Goal: Entertainment & Leisure: Browse casually

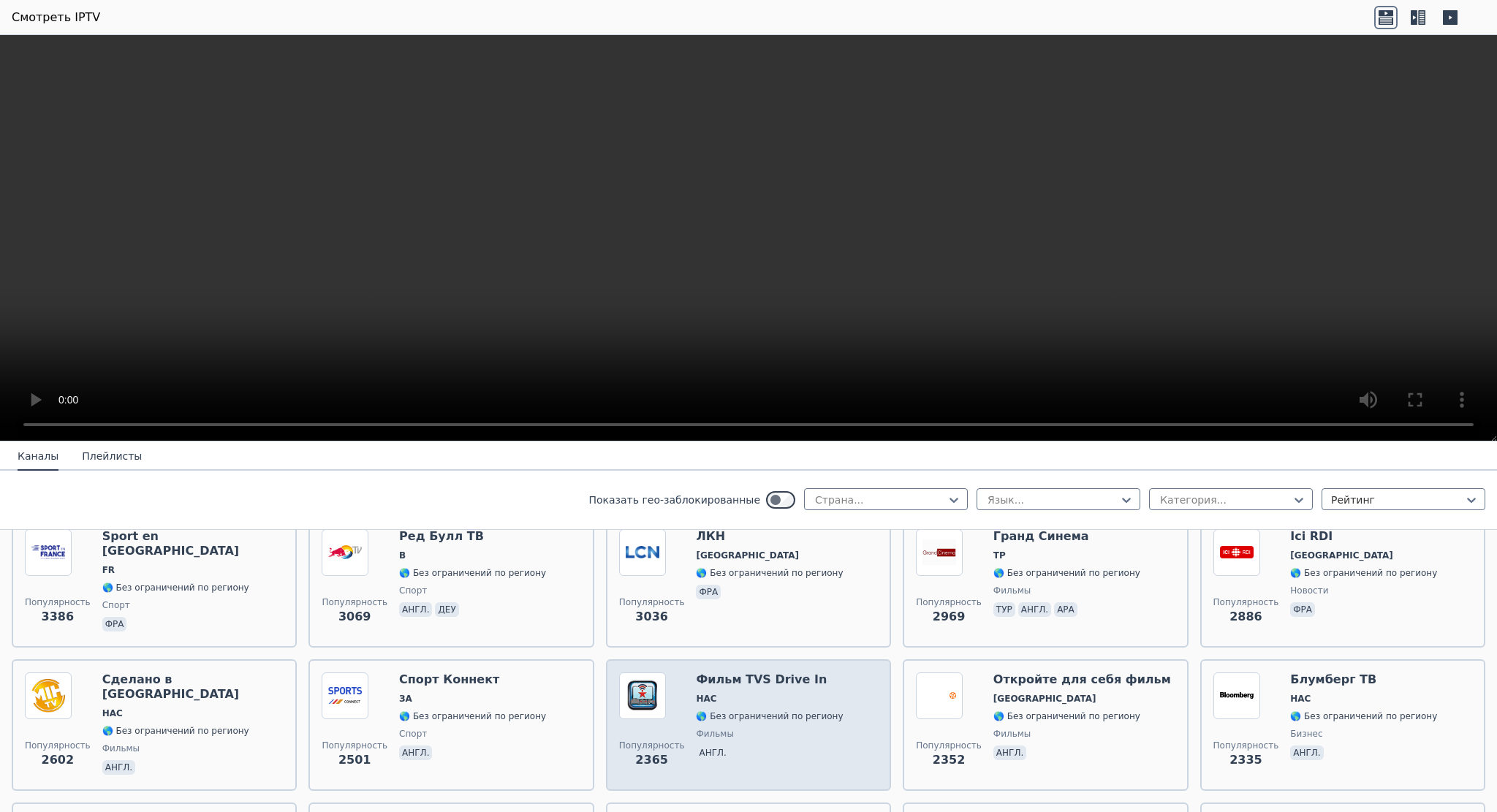
scroll to position [244, 0]
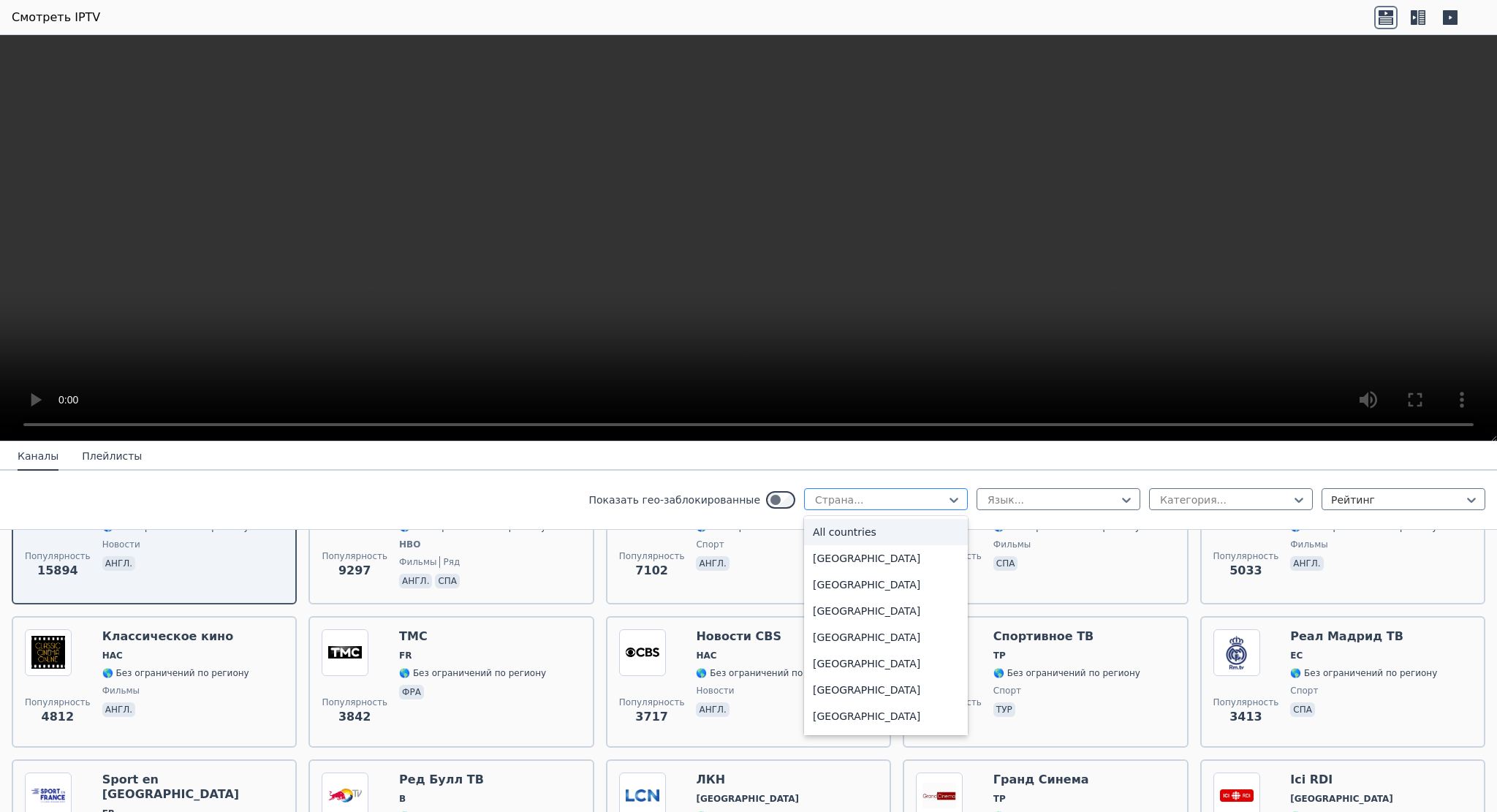
click at [821, 501] on div at bounding box center [880, 500] width 133 height 14
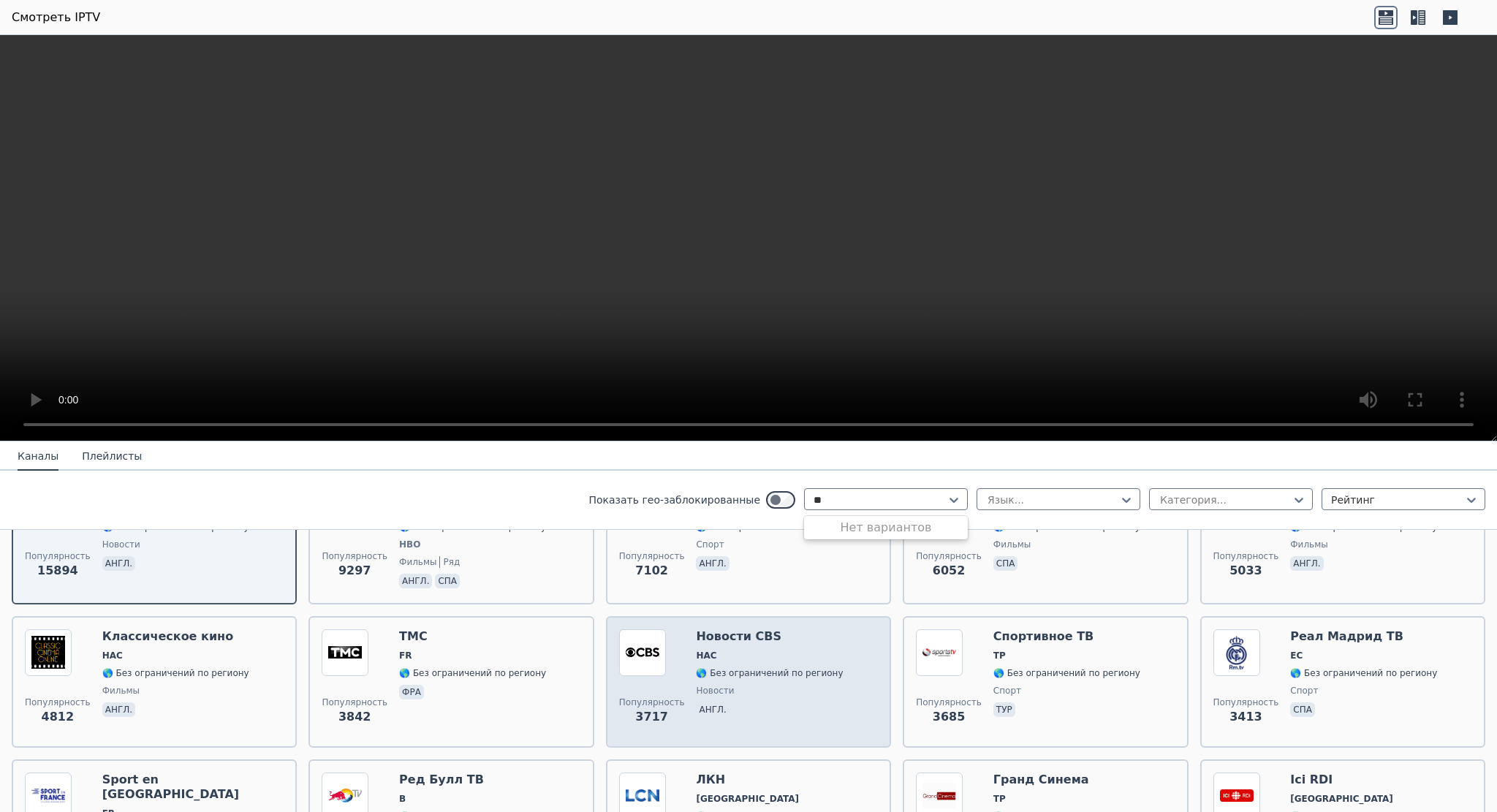
type input "*"
type input "******"
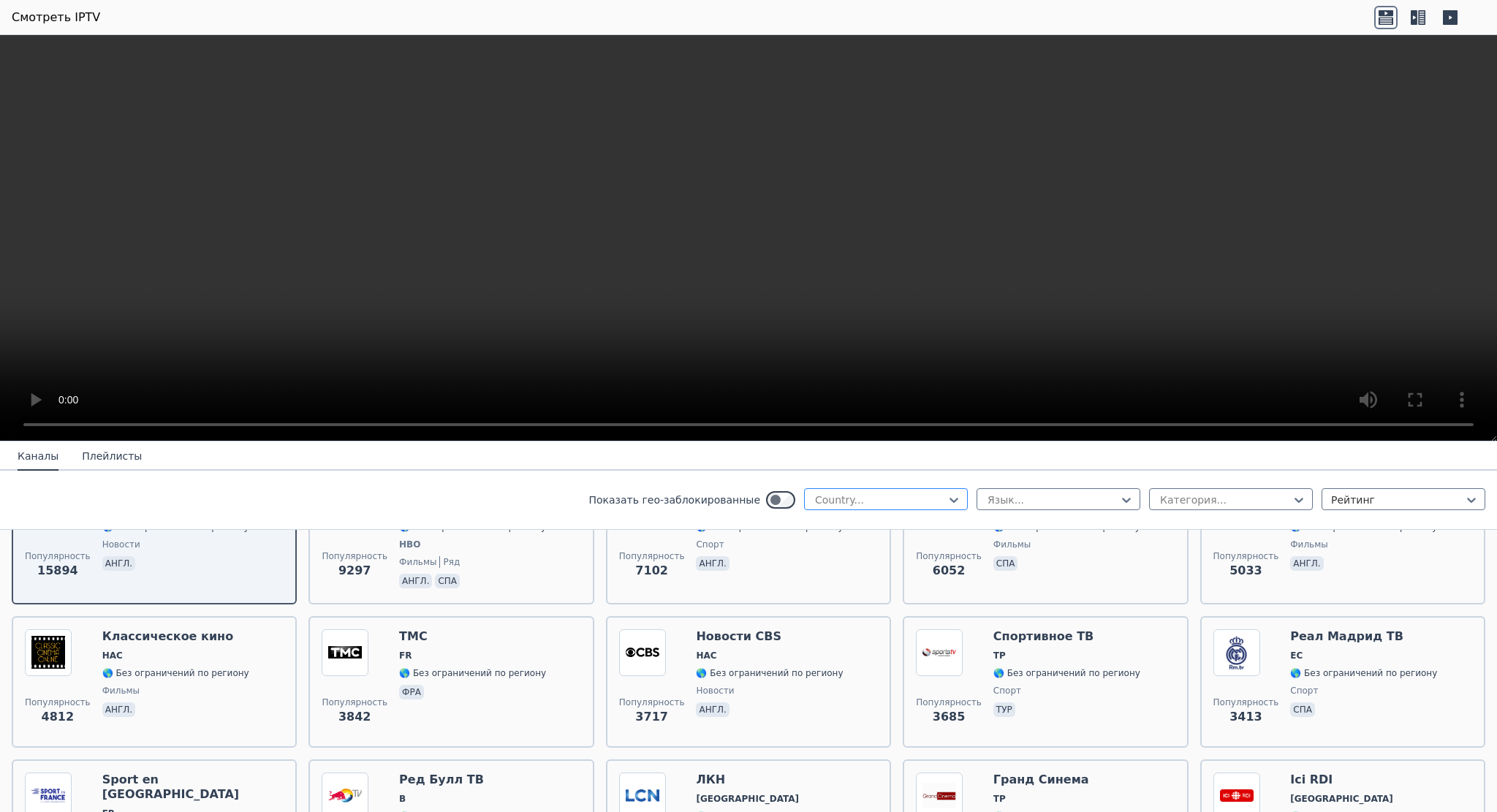
click at [882, 494] on div at bounding box center [880, 500] width 133 height 14
click at [880, 501] on div at bounding box center [880, 500] width 133 height 14
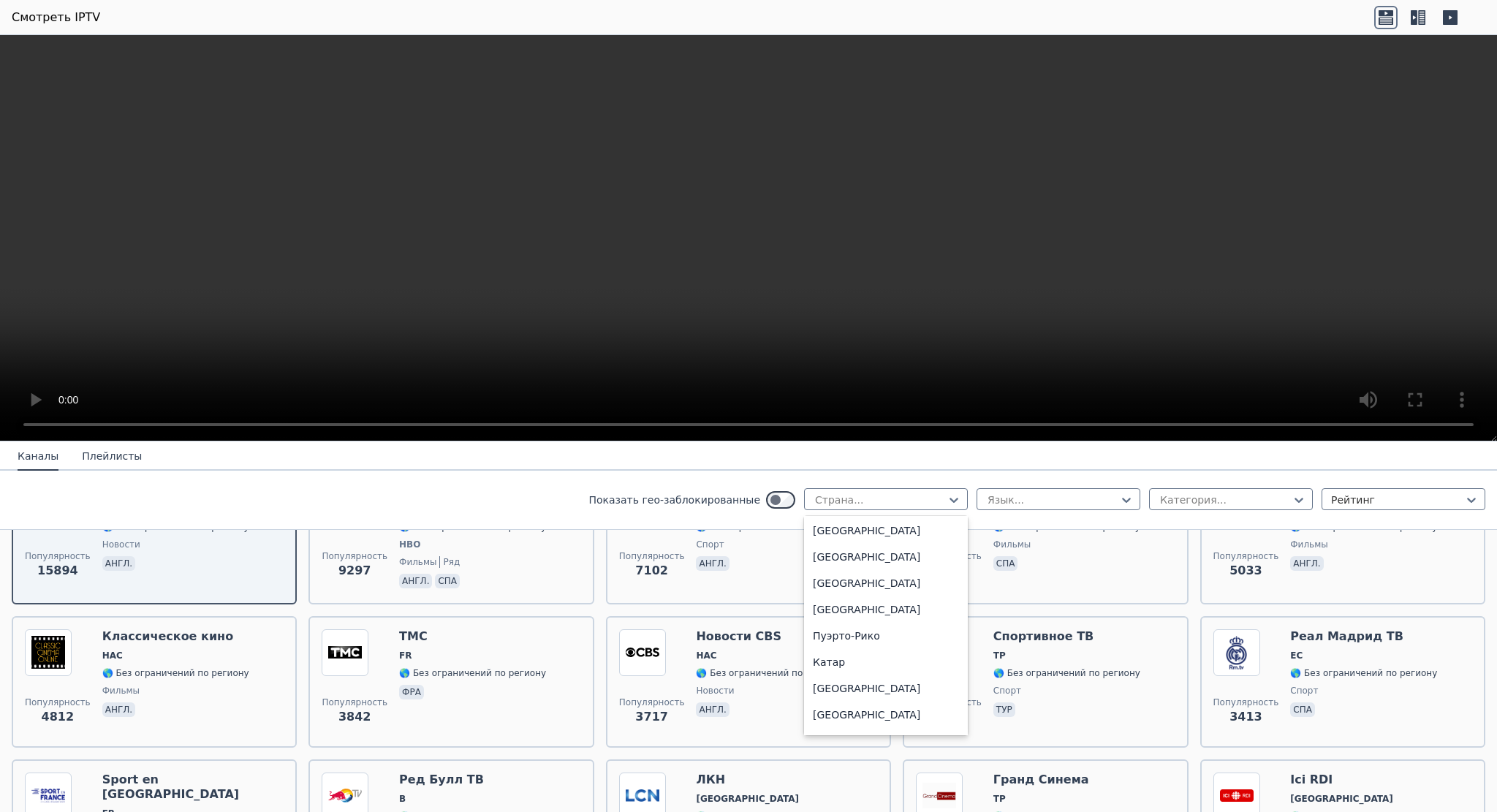
scroll to position [3923, 0]
click at [856, 699] on div "[GEOGRAPHIC_DATA]" at bounding box center [886, 690] width 164 height 27
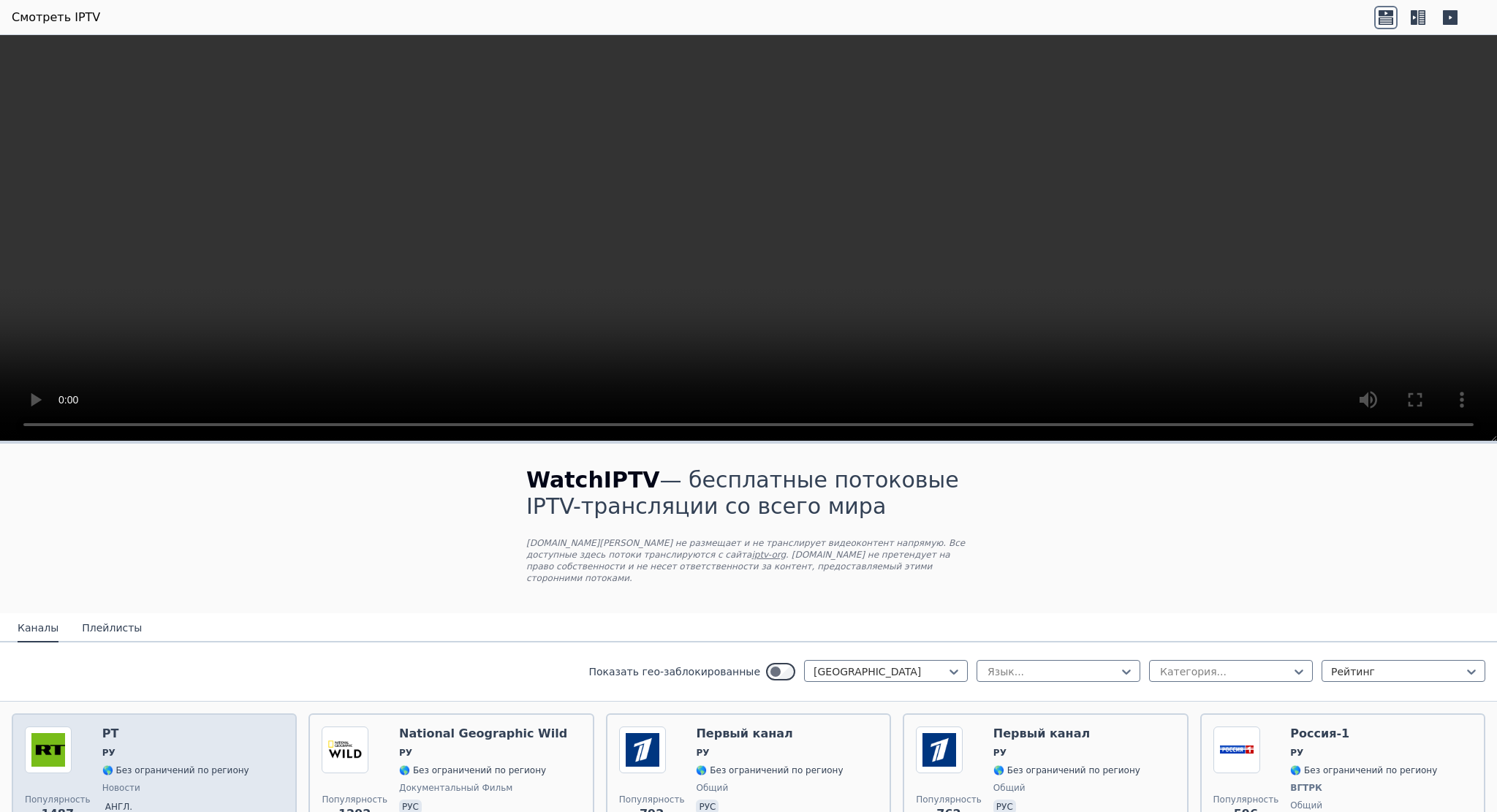
click at [44, 737] on img at bounding box center [48, 749] width 47 height 47
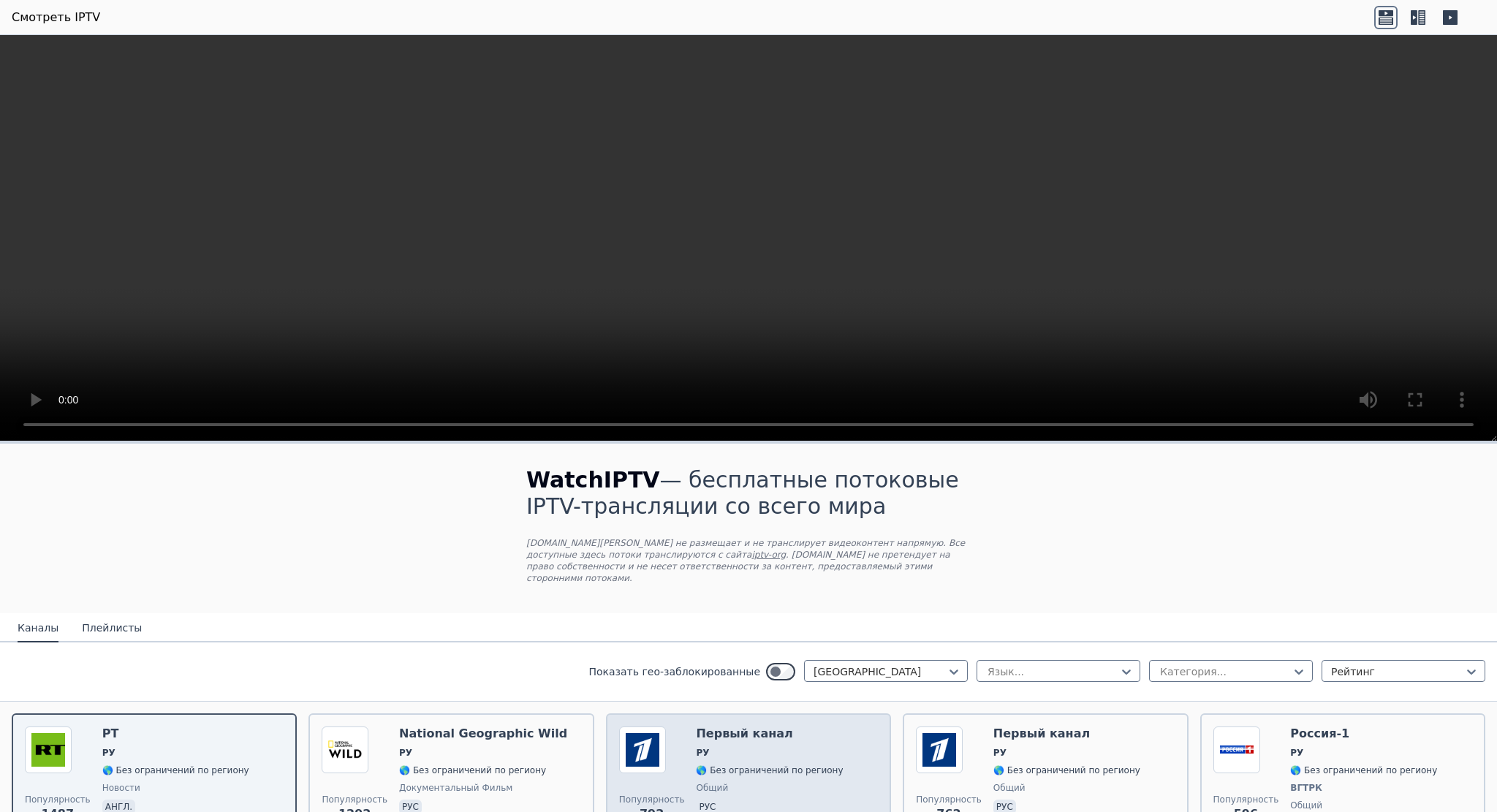
click at [649, 733] on img at bounding box center [643, 749] width 47 height 47
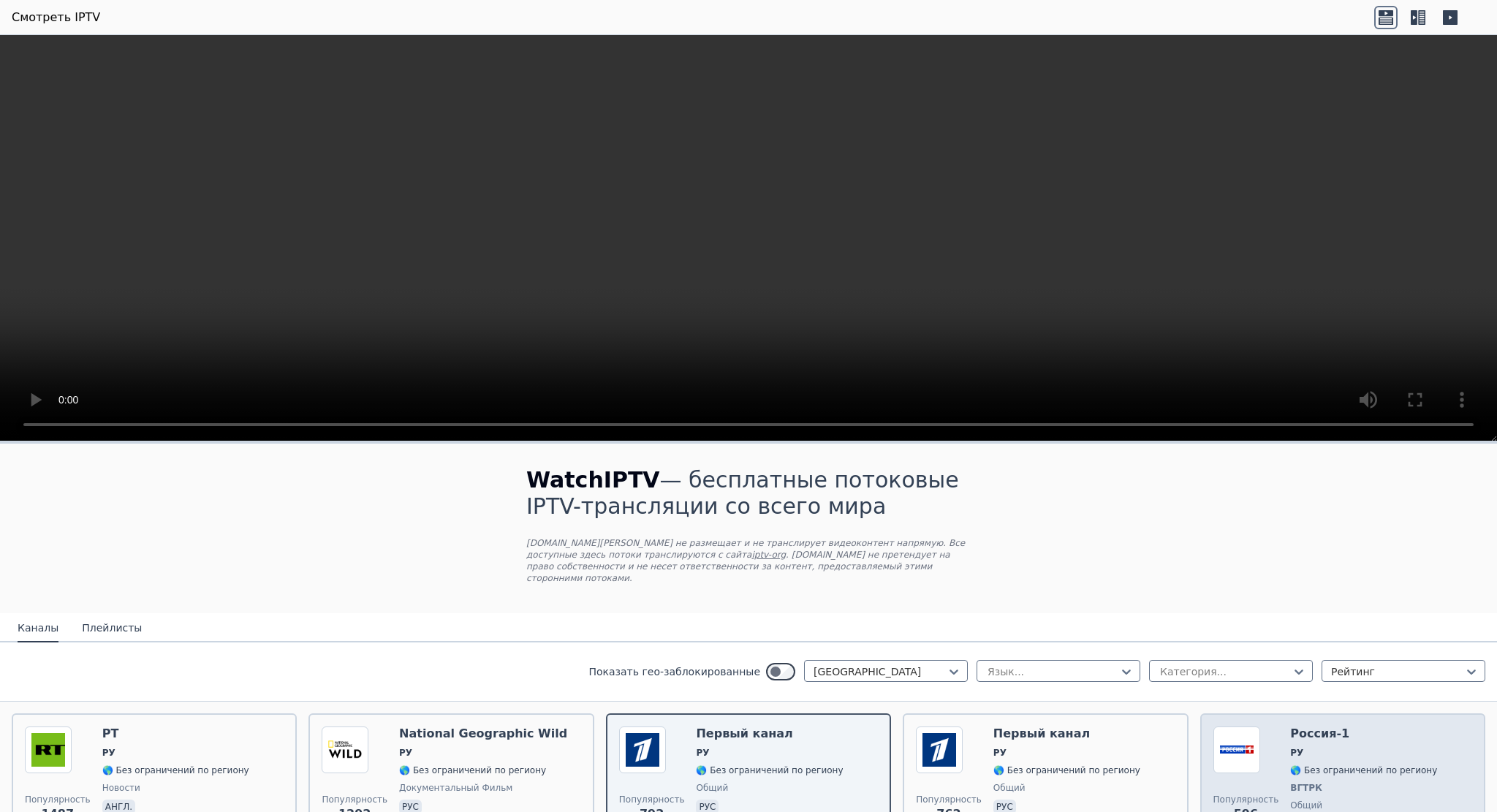
click at [1234, 749] on img at bounding box center [1237, 749] width 47 height 47
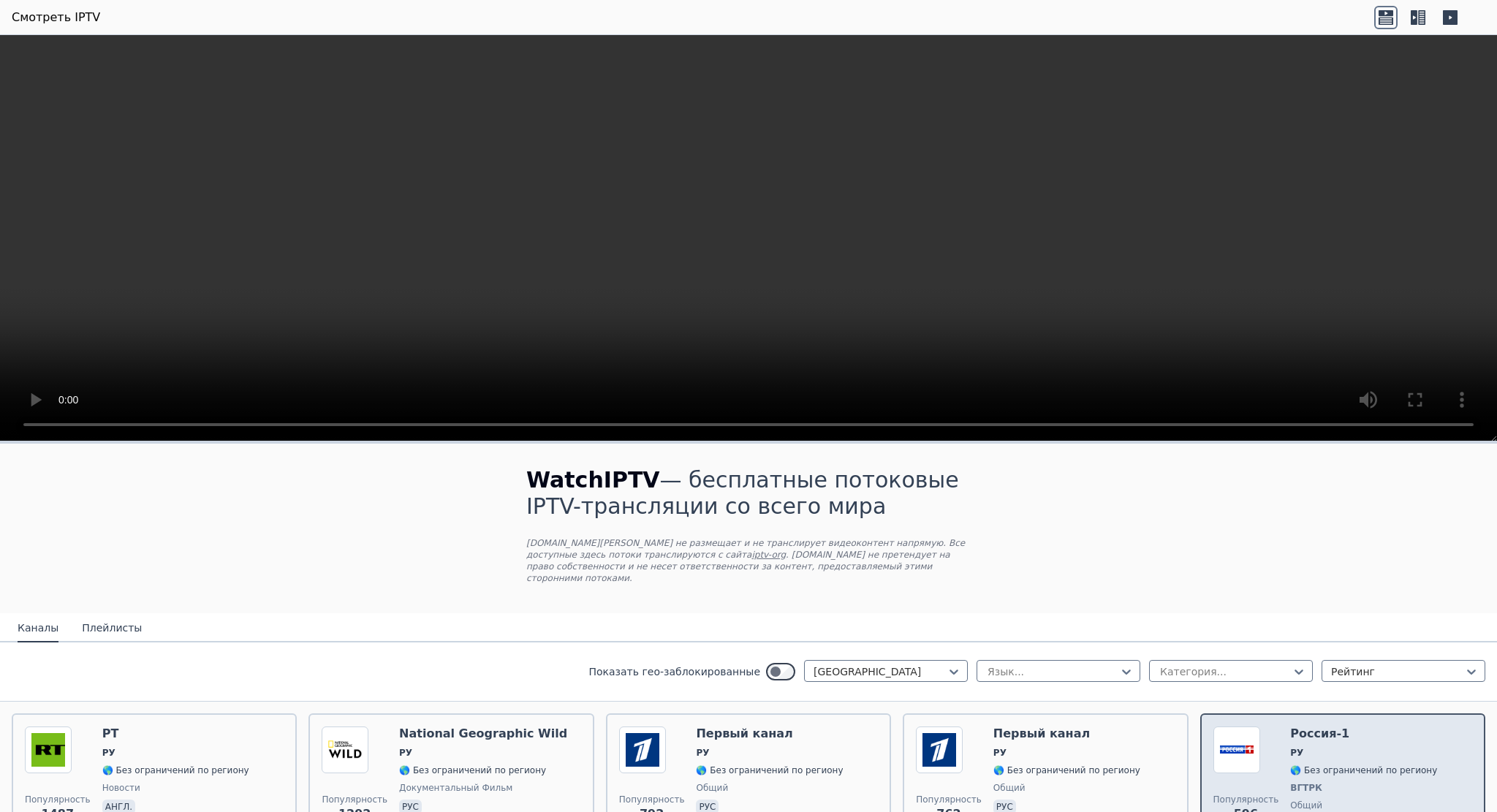
click at [1234, 748] on img at bounding box center [1237, 749] width 47 height 47
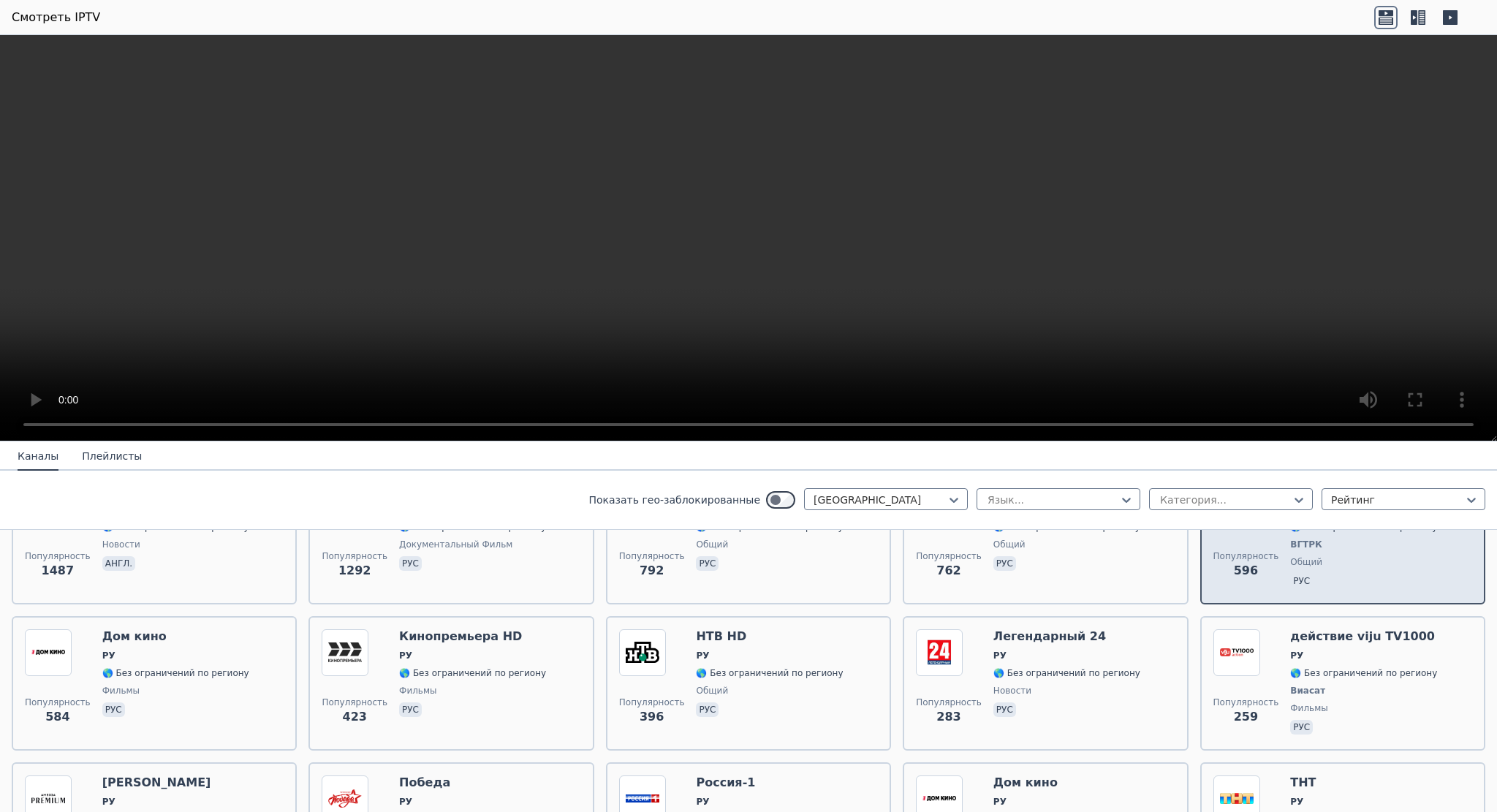
scroll to position [486, 0]
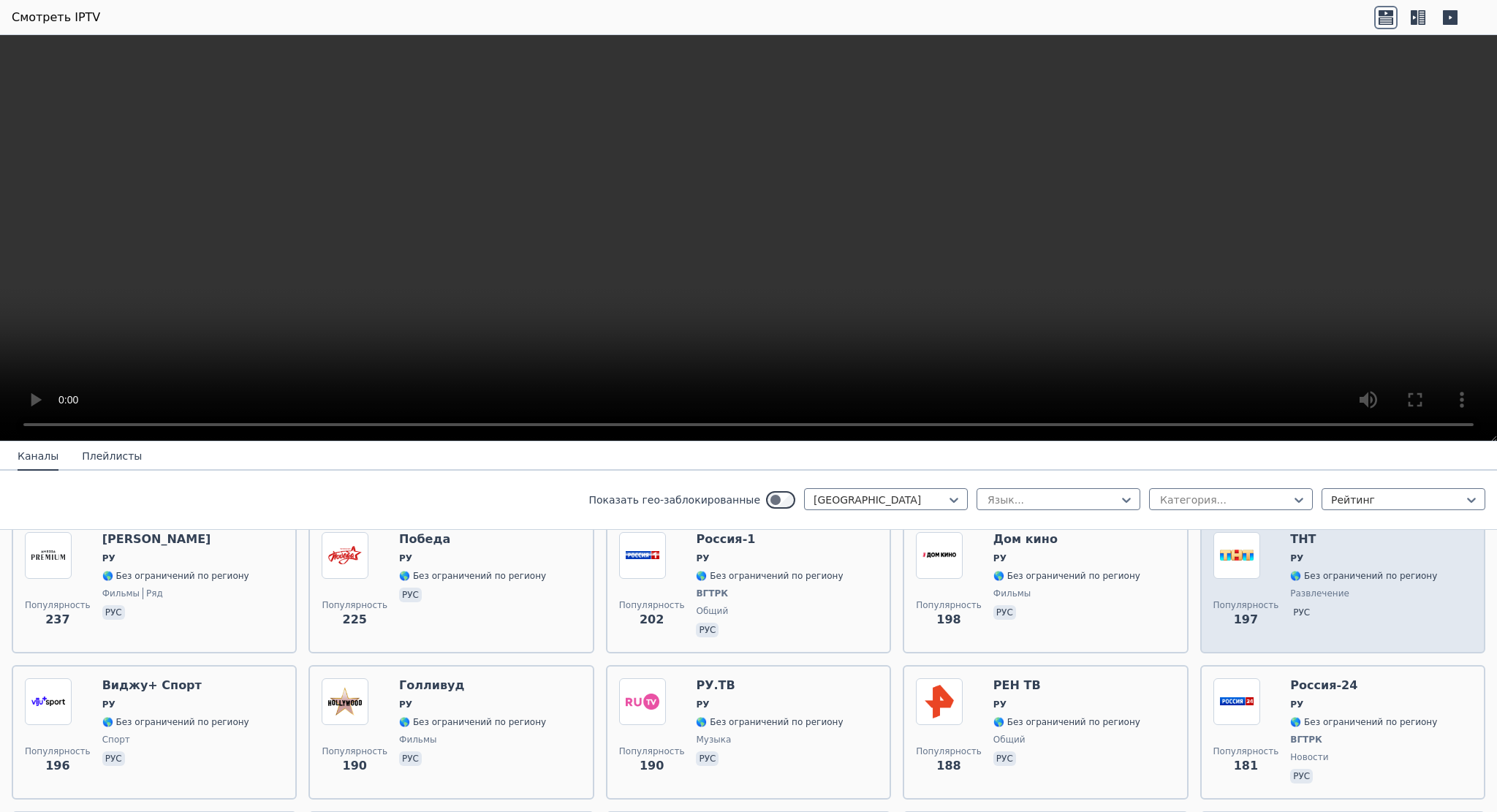
click at [1238, 562] on img at bounding box center [1237, 556] width 47 height 47
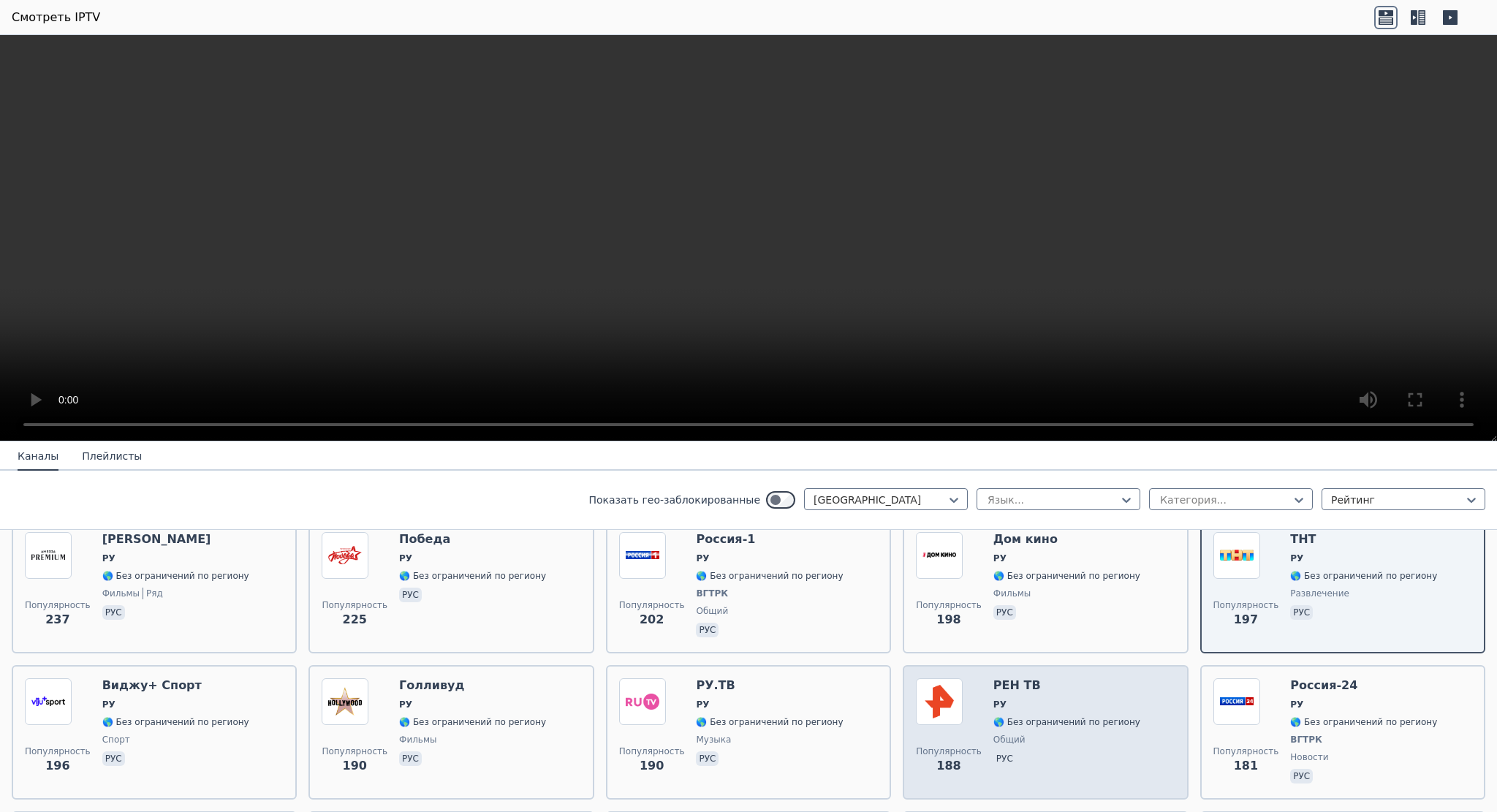
click at [917, 692] on img at bounding box center [940, 701] width 47 height 47
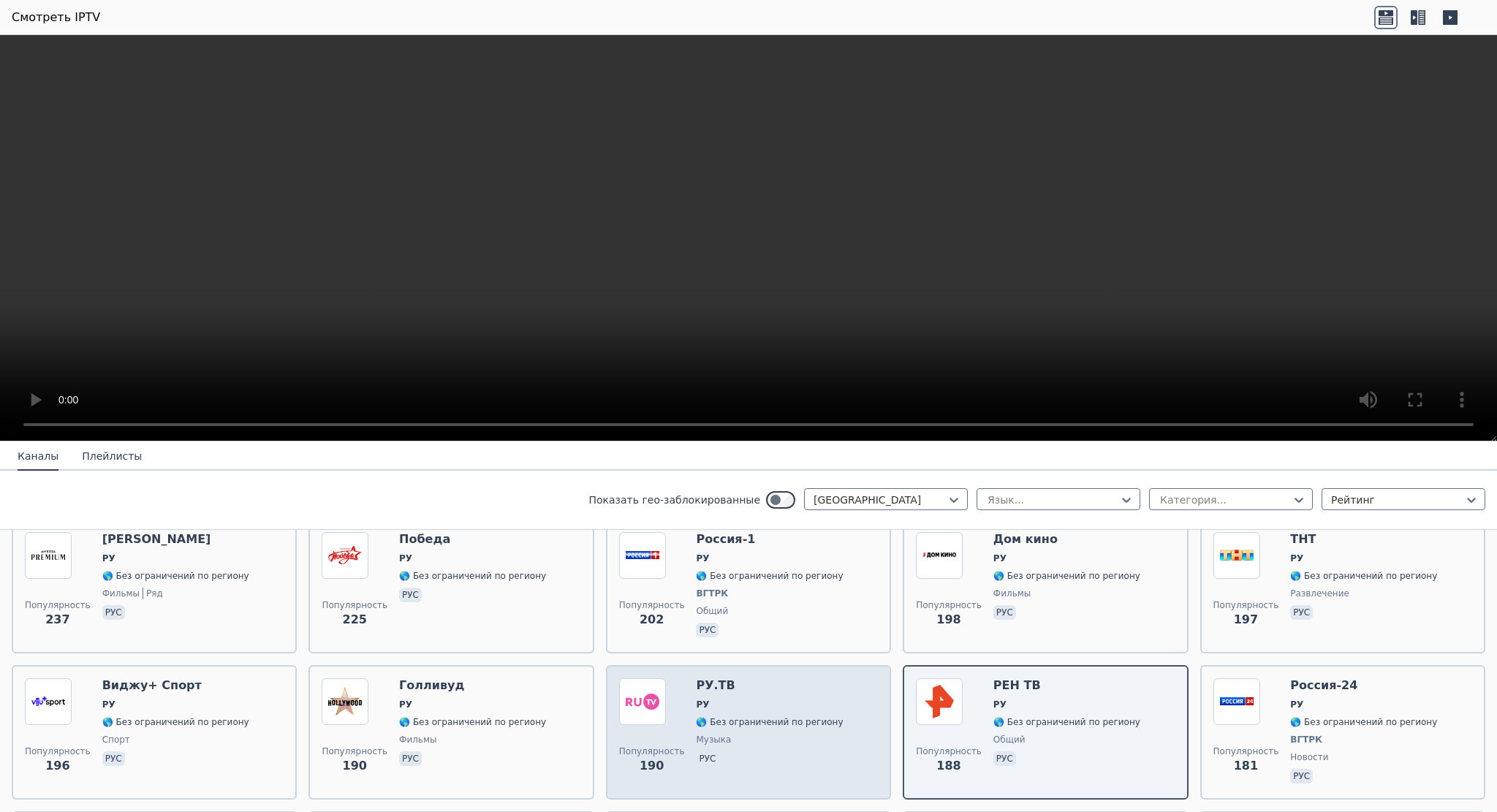
click at [630, 689] on img at bounding box center [643, 701] width 47 height 47
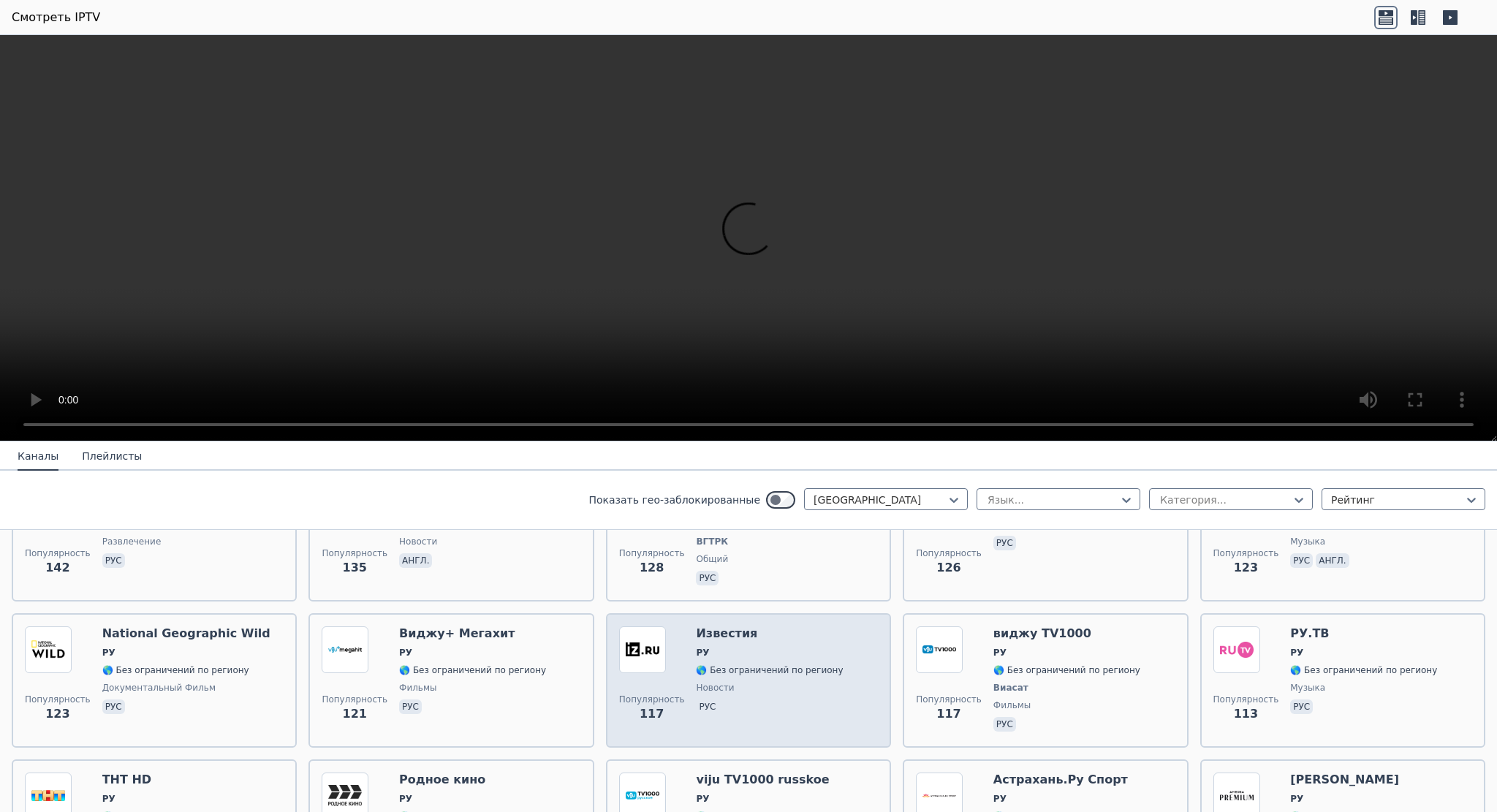
scroll to position [1217, 0]
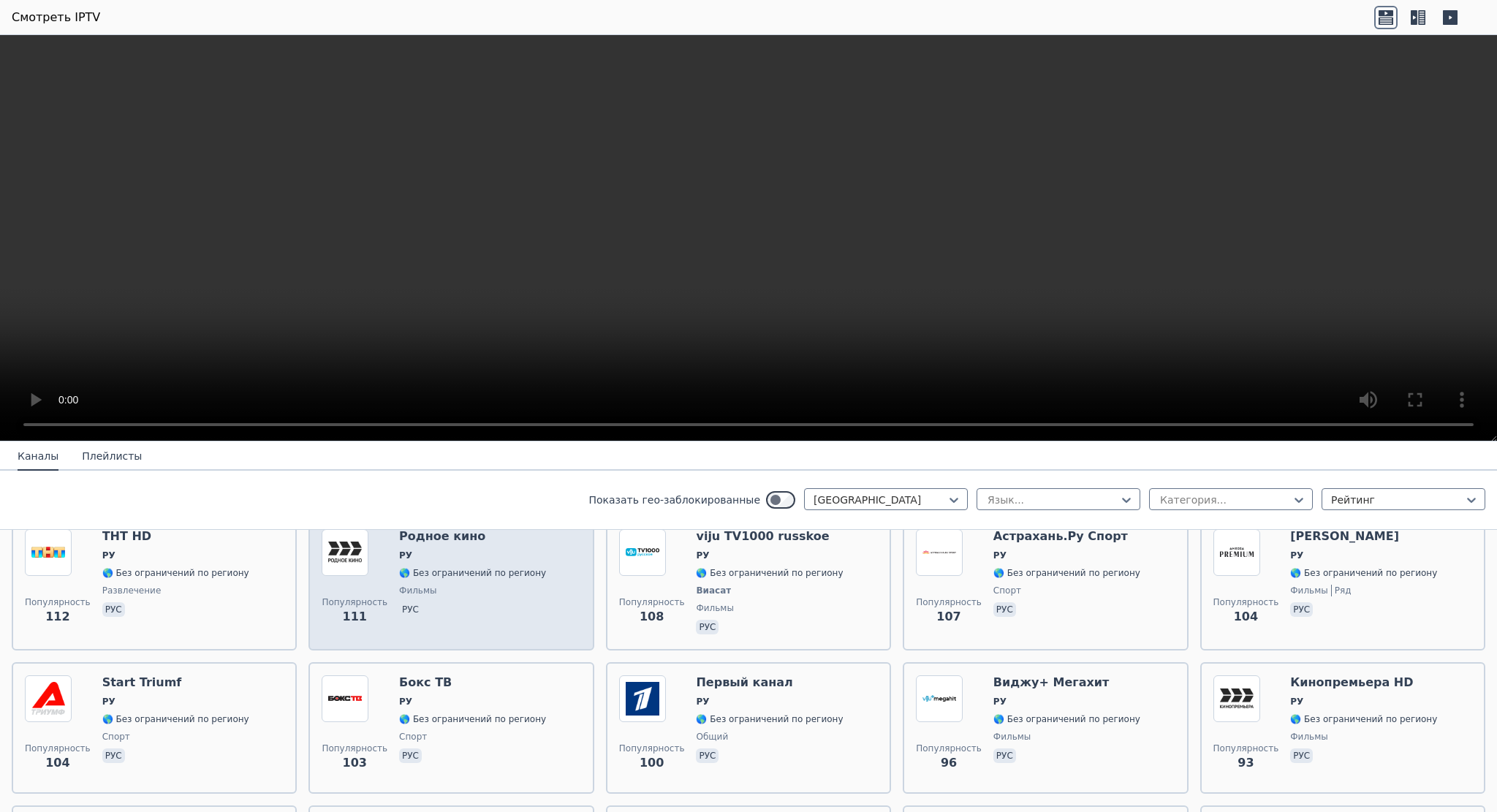
click at [342, 552] on img at bounding box center [345, 552] width 47 height 47
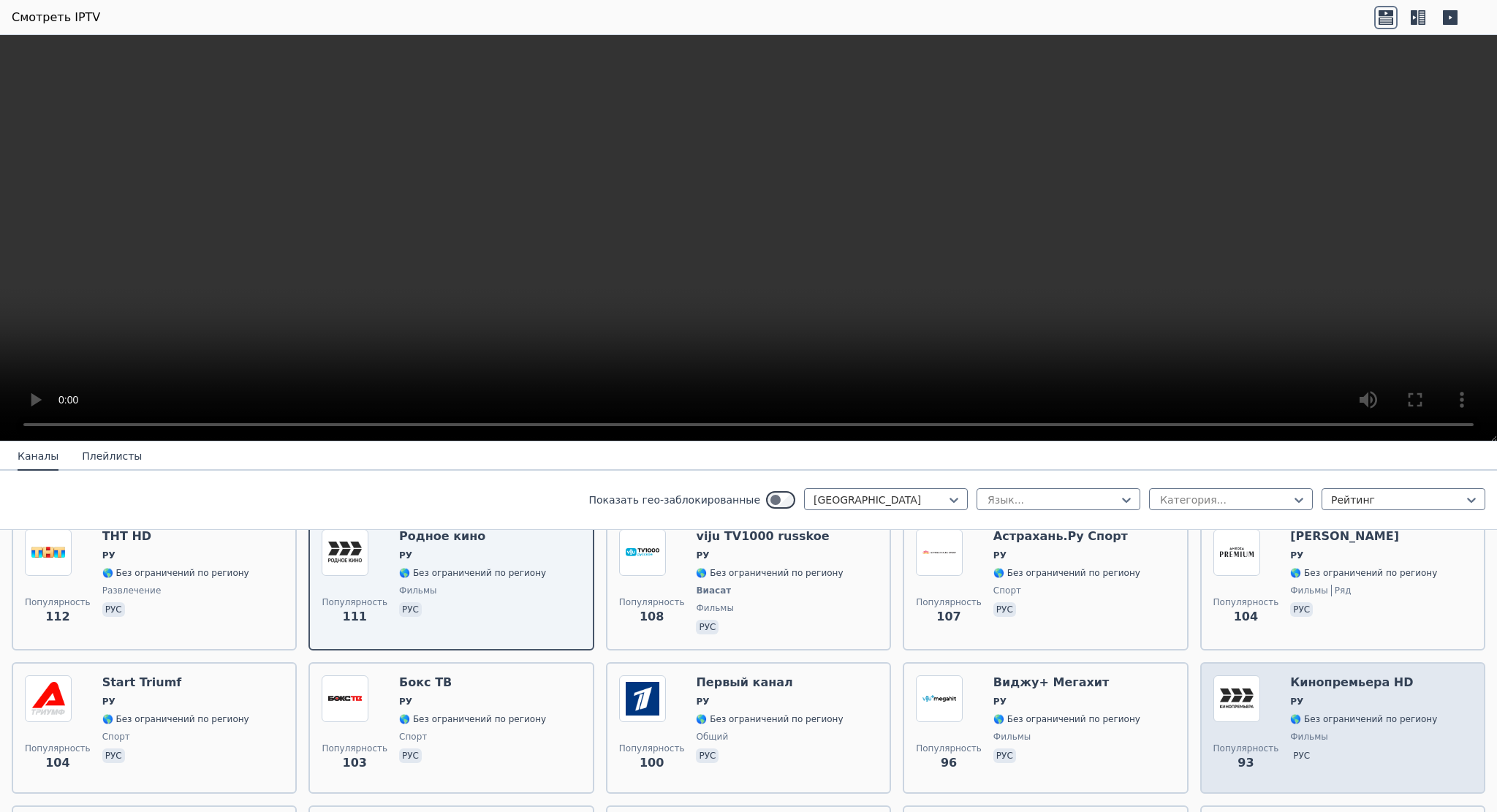
click at [1229, 683] on img at bounding box center [1237, 699] width 47 height 47
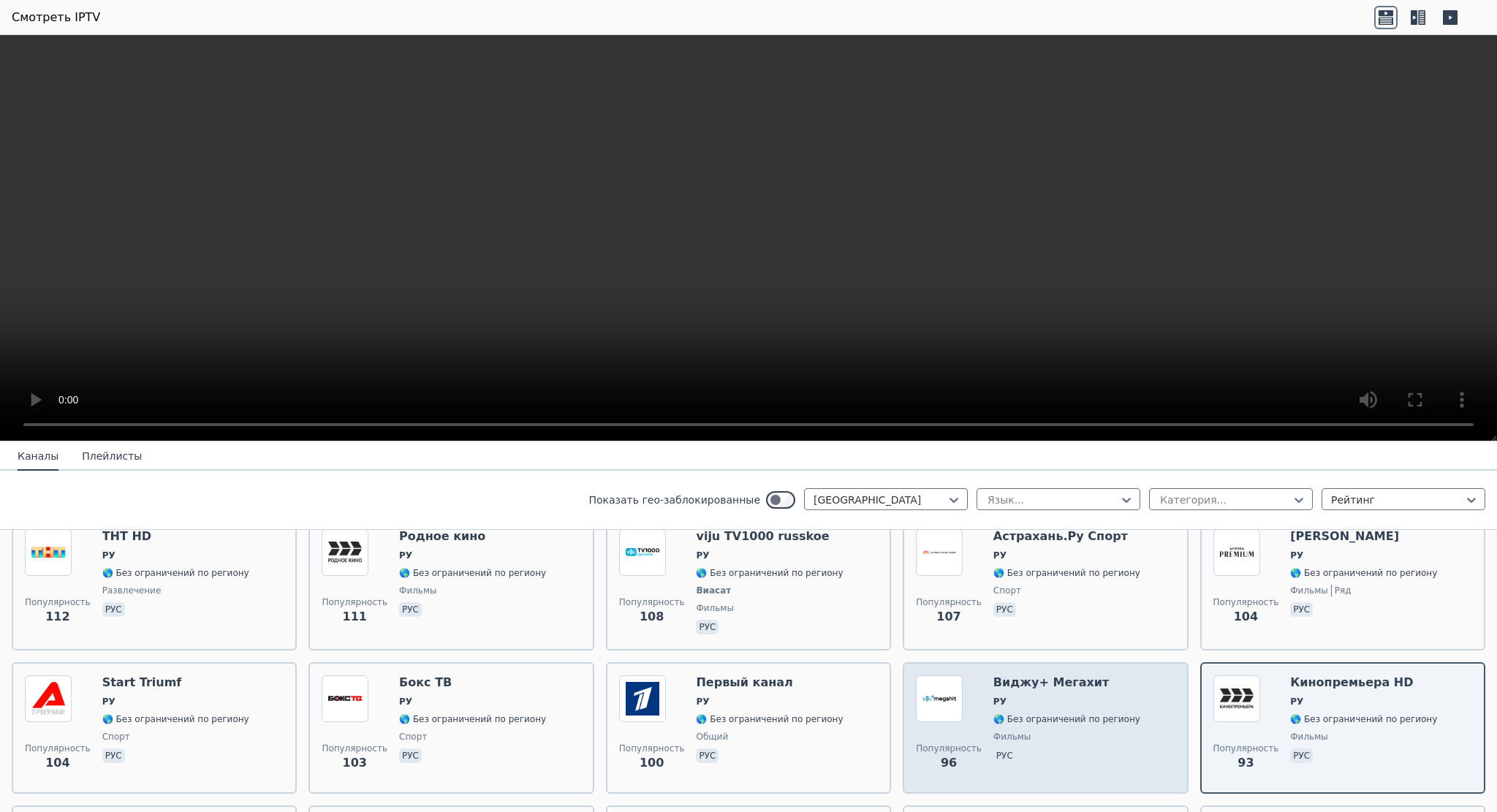
click at [931, 684] on img at bounding box center [940, 699] width 47 height 47
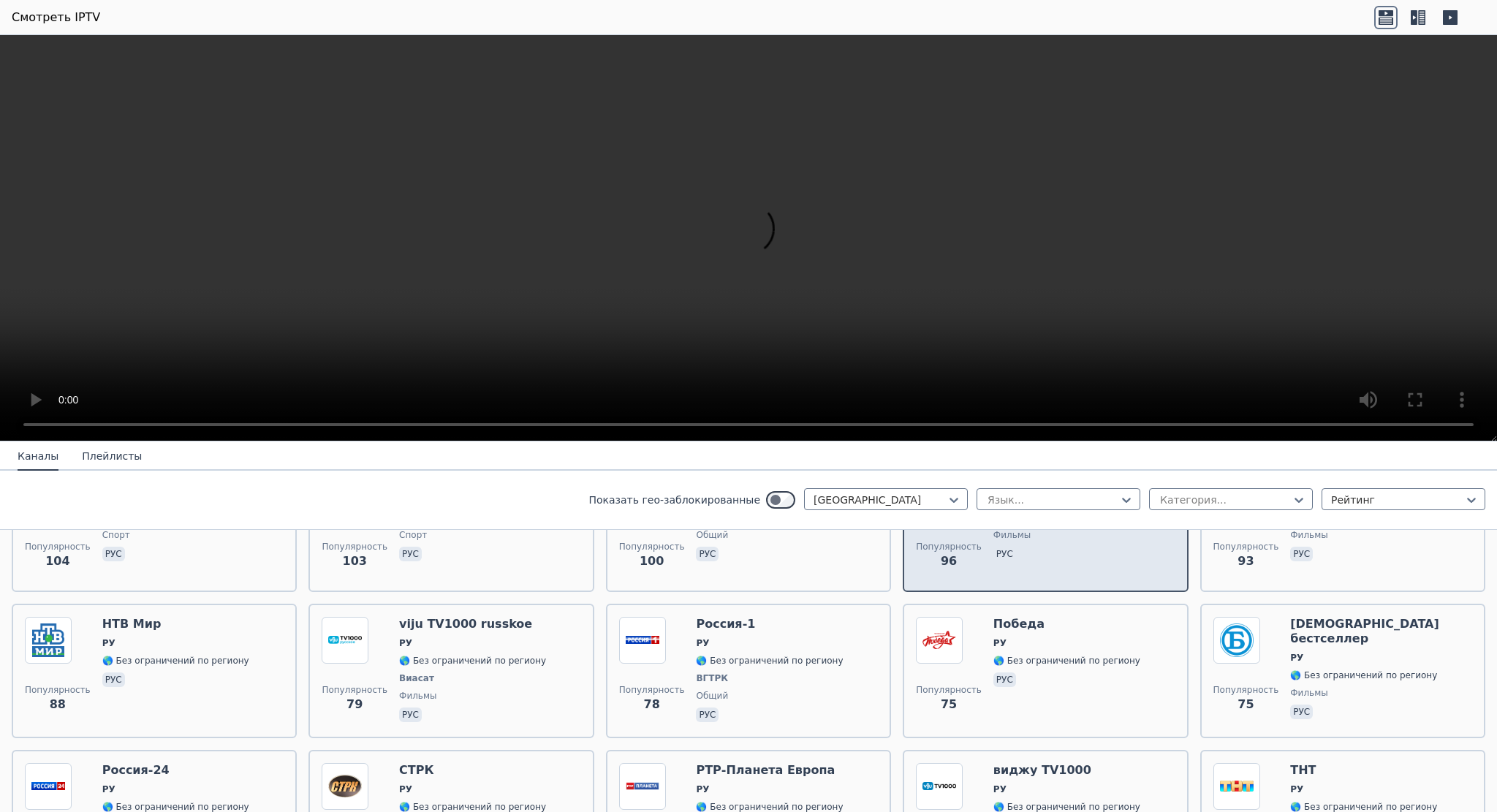
scroll to position [1462, 0]
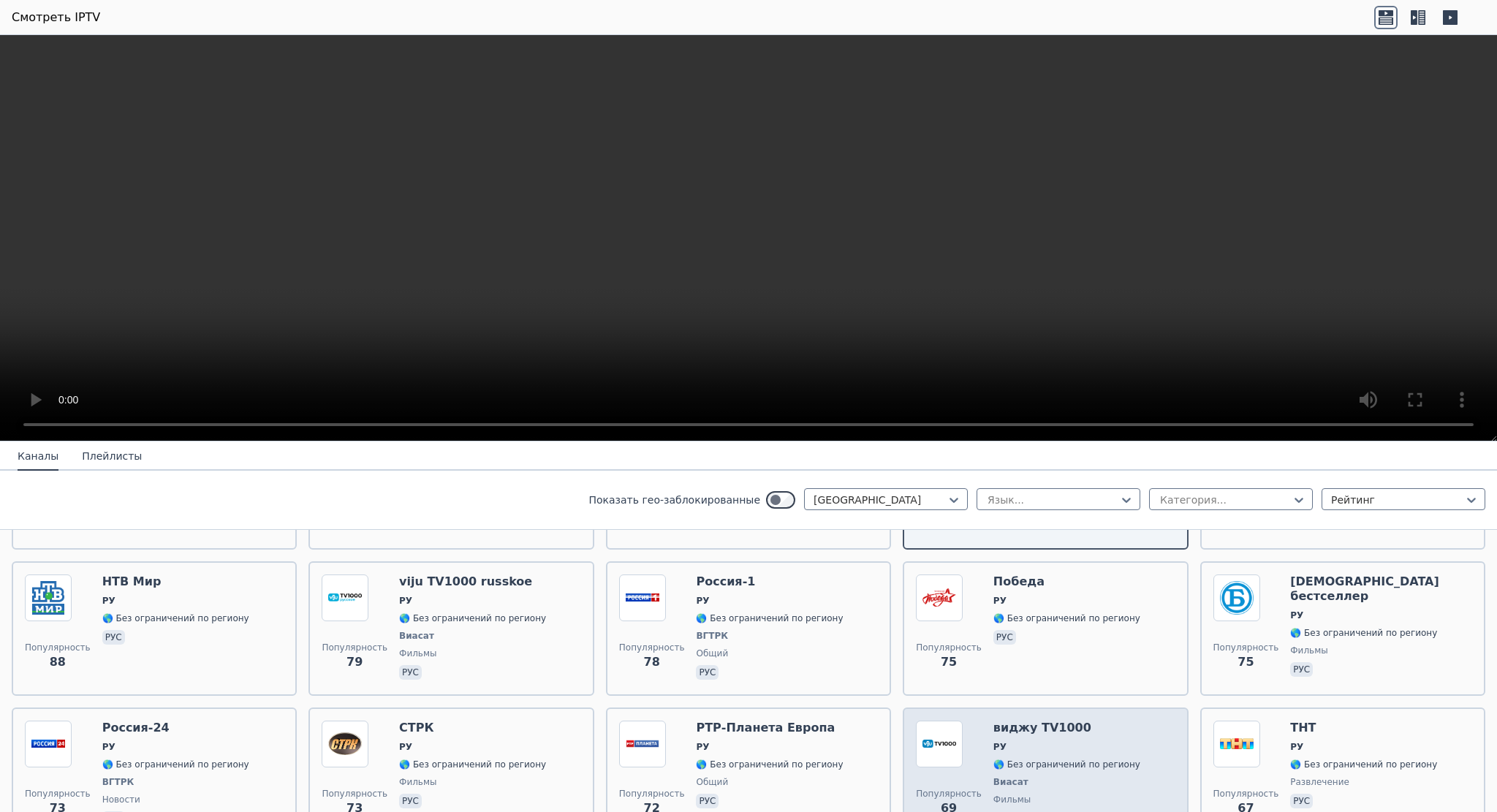
click at [928, 730] on img at bounding box center [940, 744] width 47 height 47
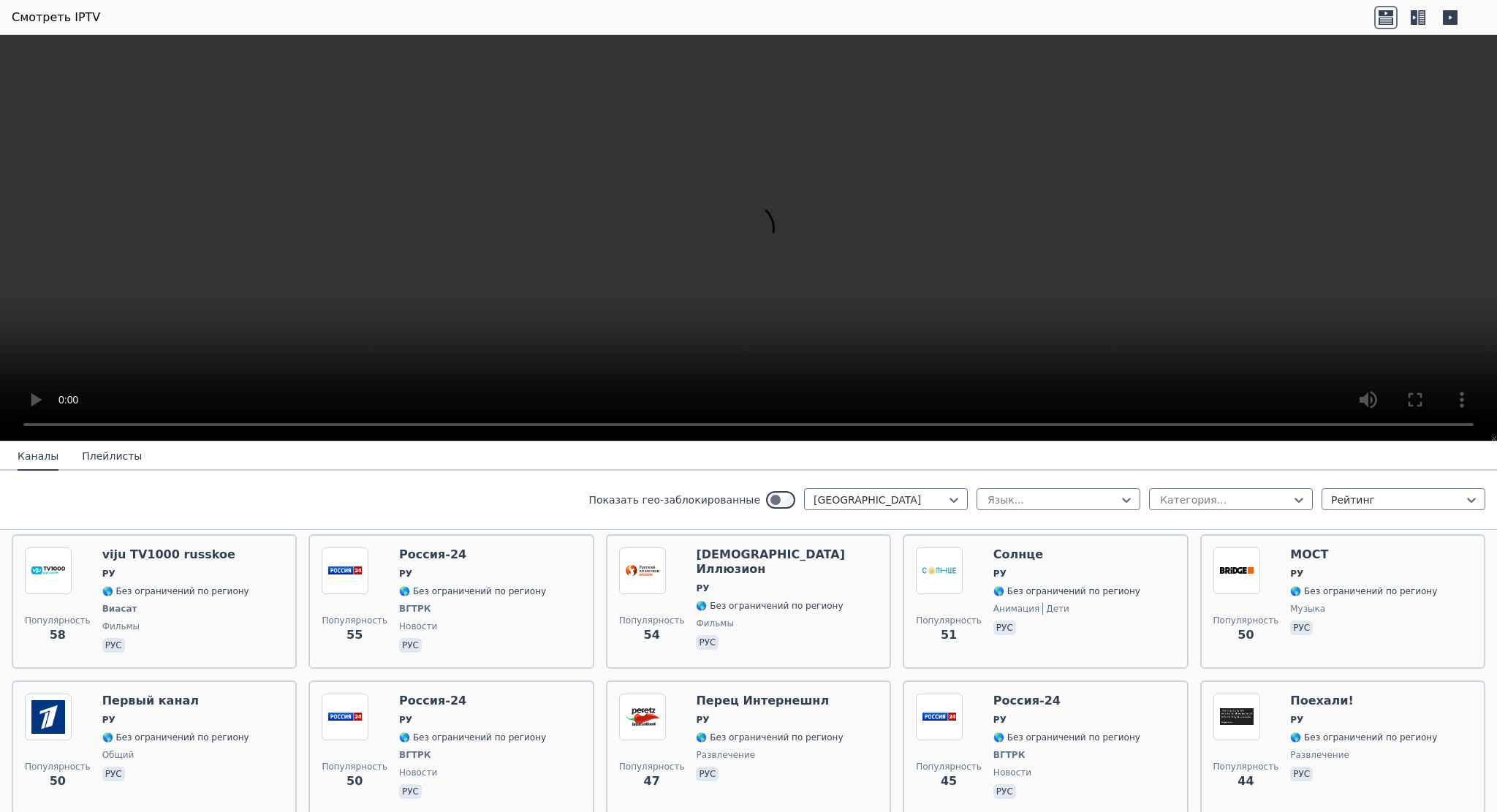
scroll to position [1948, 0]
